Goal: Check status: Check status

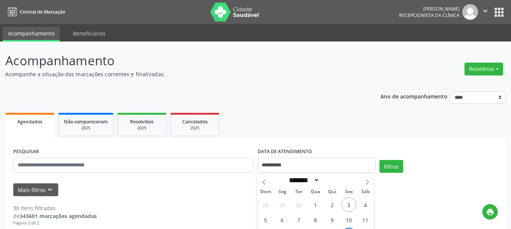
select select "*"
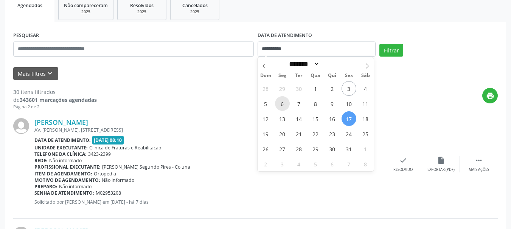
click at [277, 103] on span "6" at bounding box center [282, 103] width 15 height 15
type input "**********"
click at [277, 103] on span "6" at bounding box center [282, 103] width 15 height 15
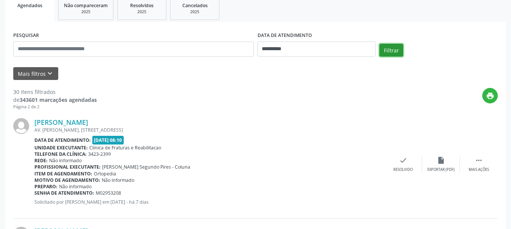
click at [383, 47] on button "Filtrar" at bounding box center [391, 50] width 24 height 13
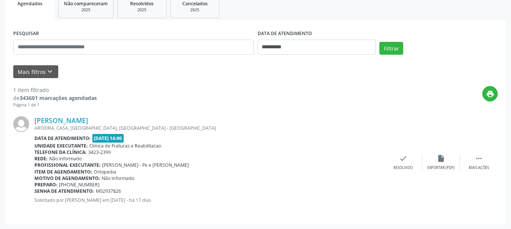
scroll to position [119, 0]
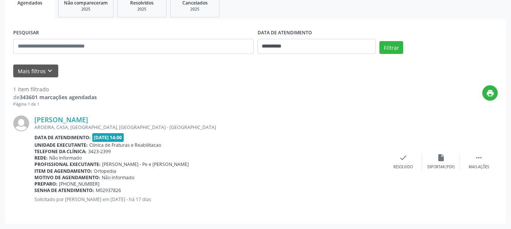
drag, startPoint x: 33, startPoint y: 119, endPoint x: 115, endPoint y: 120, distance: 82.0
click at [115, 120] on div "[PERSON_NAME] [GEOGRAPHIC_DATA], CASA, [GEOGRAPHIC_DATA], [GEOGRAPHIC_DATA] - […" at bounding box center [255, 162] width 484 height 108
copy div "[PERSON_NAME]"
drag, startPoint x: 125, startPoint y: 192, endPoint x: 35, endPoint y: 166, distance: 93.7
click at [35, 166] on div "[PERSON_NAME] [GEOGRAPHIC_DATA], CASA, [GEOGRAPHIC_DATA], [GEOGRAPHIC_DATA] - […" at bounding box center [209, 162] width 350 height 93
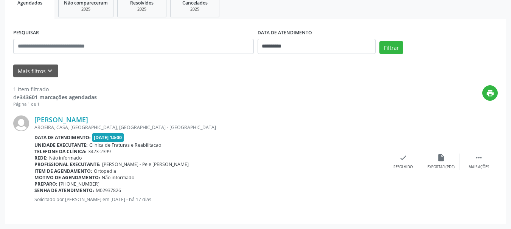
copy div "Profissional executante: [PERSON_NAME] - Pe e [PERSON_NAME] Item de agendamento…"
